Goal: Navigation & Orientation: Find specific page/section

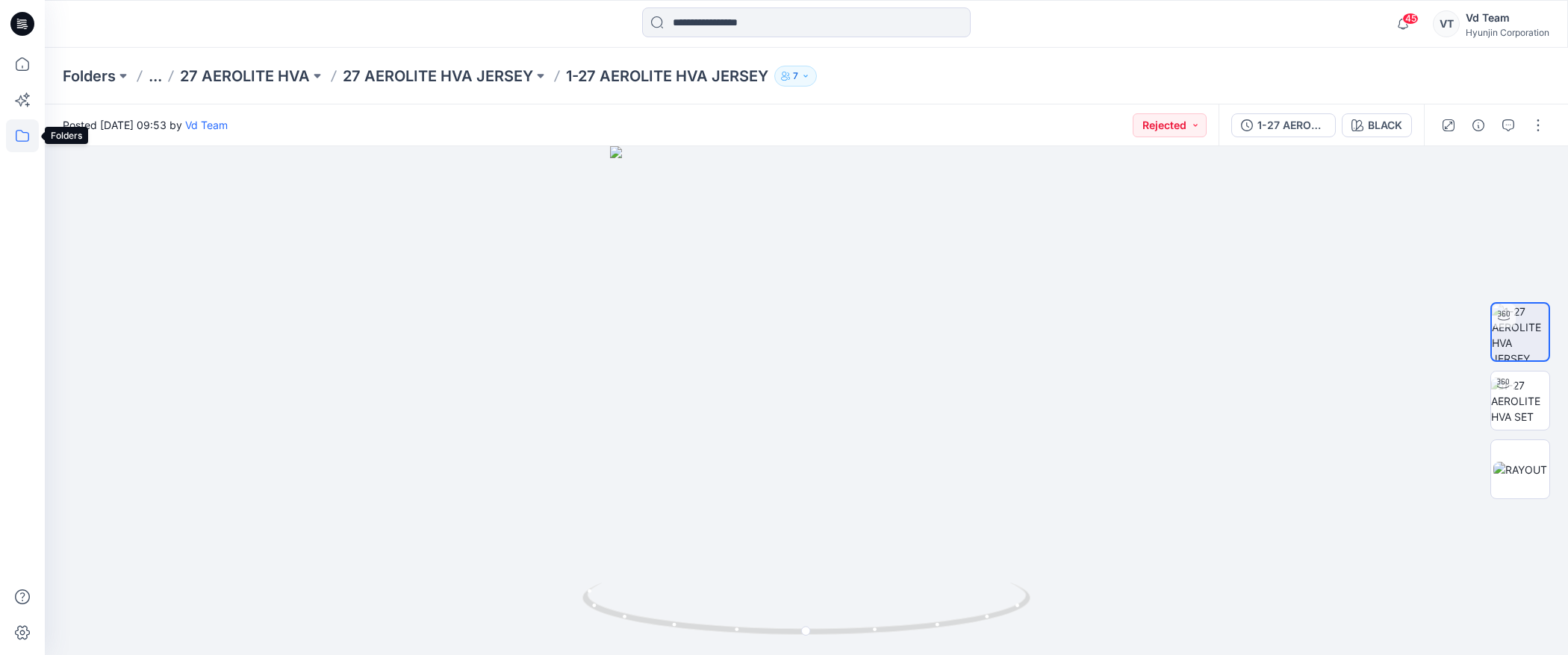
click at [18, 143] on icon at bounding box center [22, 135] width 33 height 33
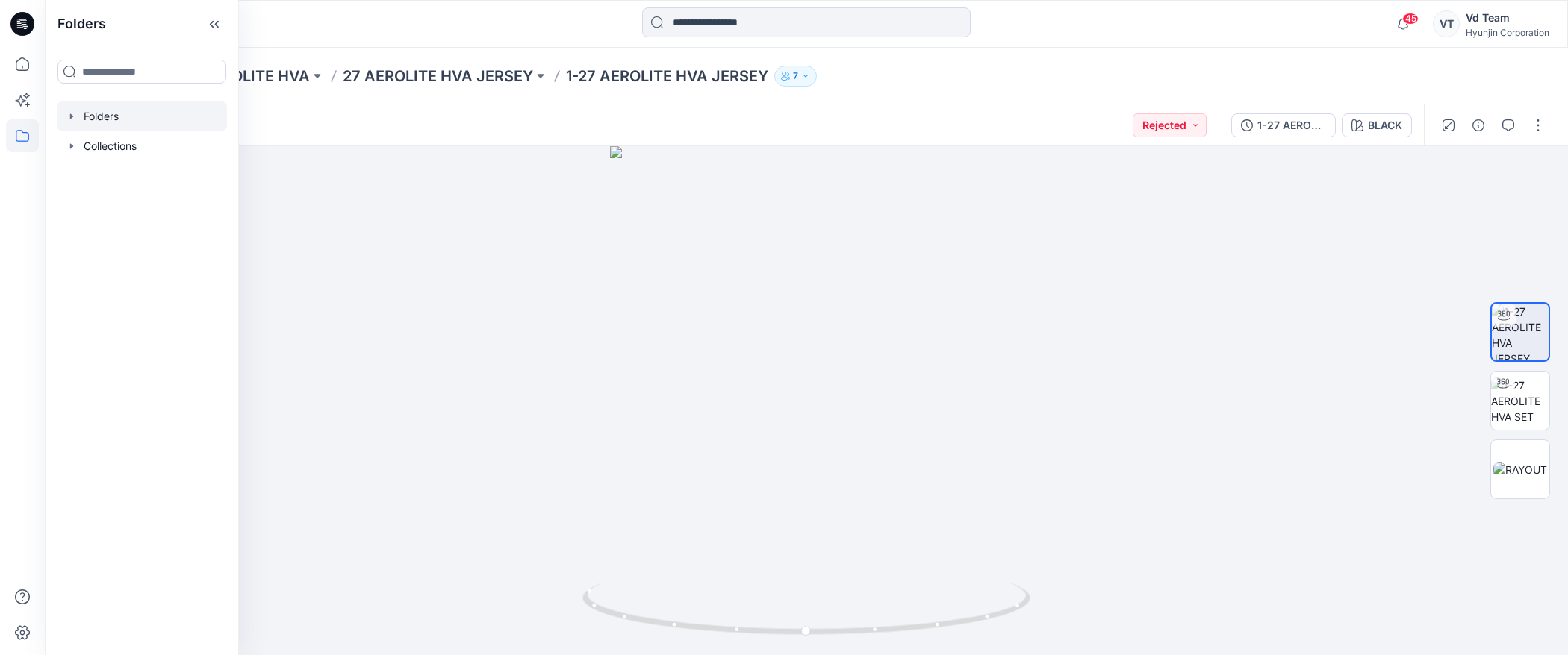
click at [120, 112] on div at bounding box center [141, 116] width 170 height 30
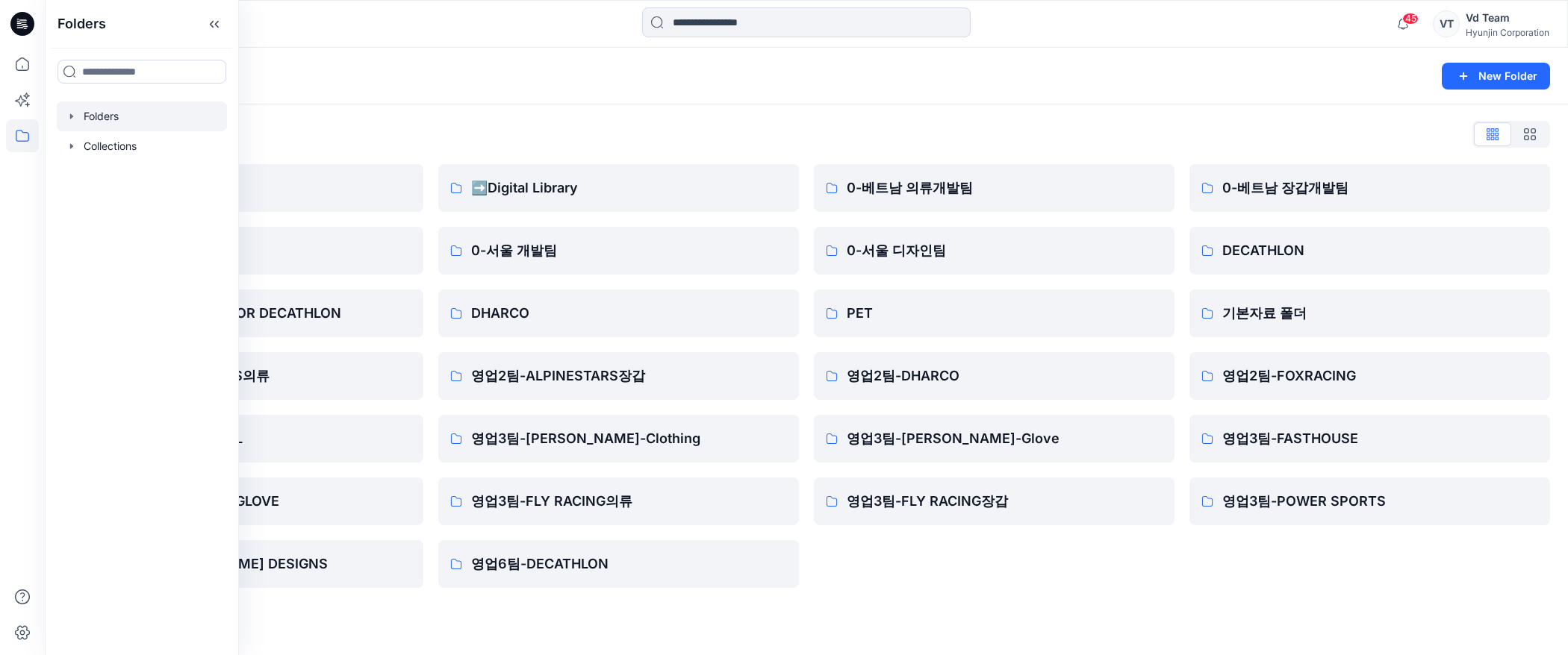
click at [586, 107] on div "Folders List ♻️Project 0-본사VD DESIGN PROPOSAL FOR DECATHLON 영업2팀-ALPINESTARS의류 …" at bounding box center [805, 355] width 1523 height 501
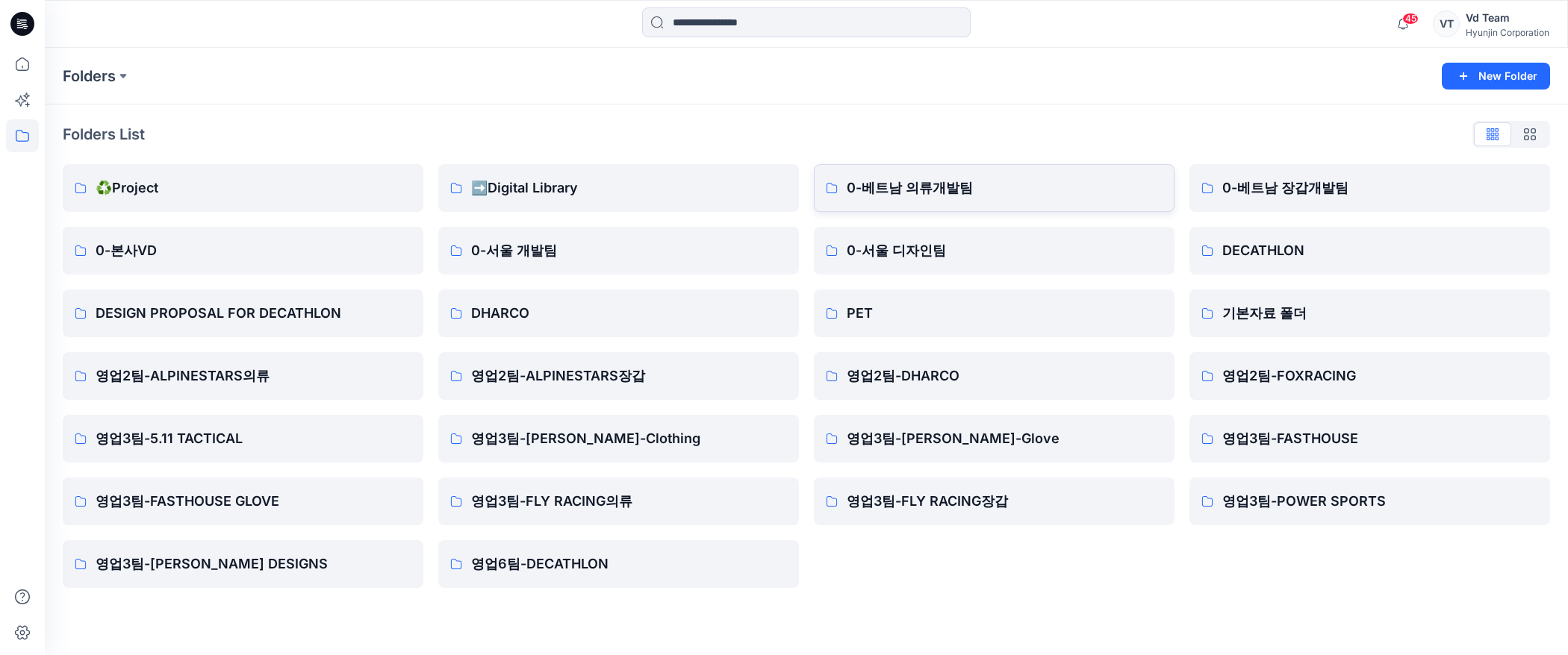
click at [912, 191] on p "0-베트남 의류개발팀" at bounding box center [1005, 187] width 316 height 21
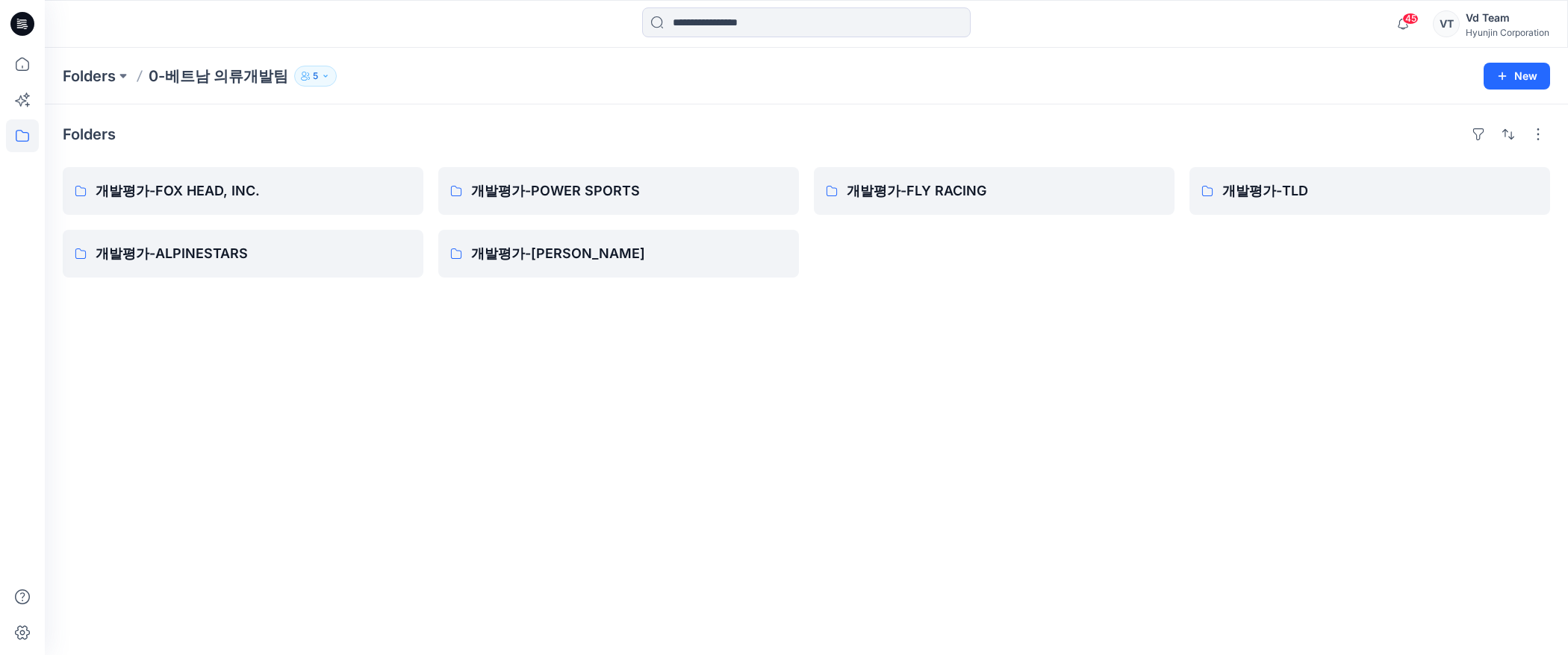
click at [978, 320] on div "Folders 개발평가-FOX HEAD, INC. 개발평가-ALPINESTARS 개발평가-POWER SPORTS 개발평가-HYUNJIN 개발평…" at bounding box center [805, 380] width 1523 height 550
click at [631, 187] on p "개발평가-POWER SPORTS" at bounding box center [617, 190] width 292 height 21
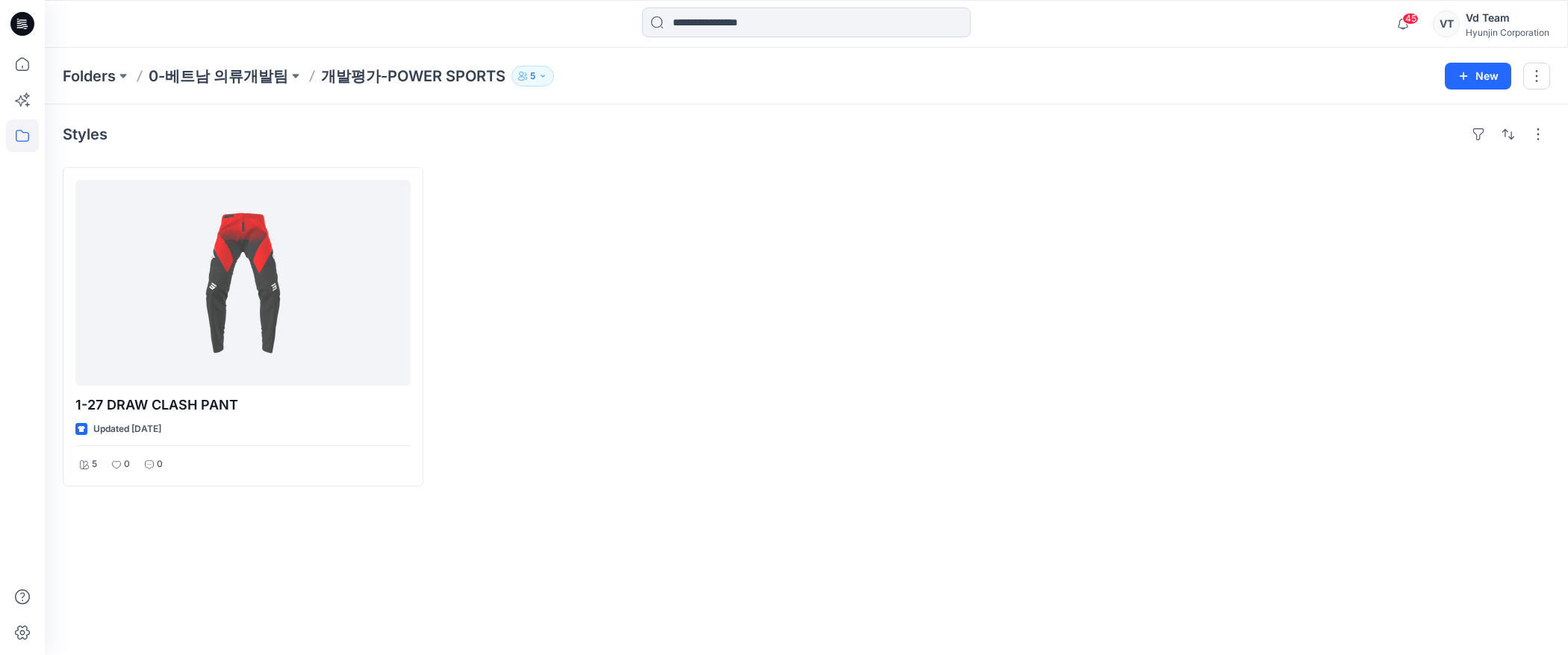
click at [635, 186] on div at bounding box center [618, 327] width 360 height 320
click at [1296, 431] on div at bounding box center [1369, 327] width 360 height 320
